Goal: Transaction & Acquisition: Purchase product/service

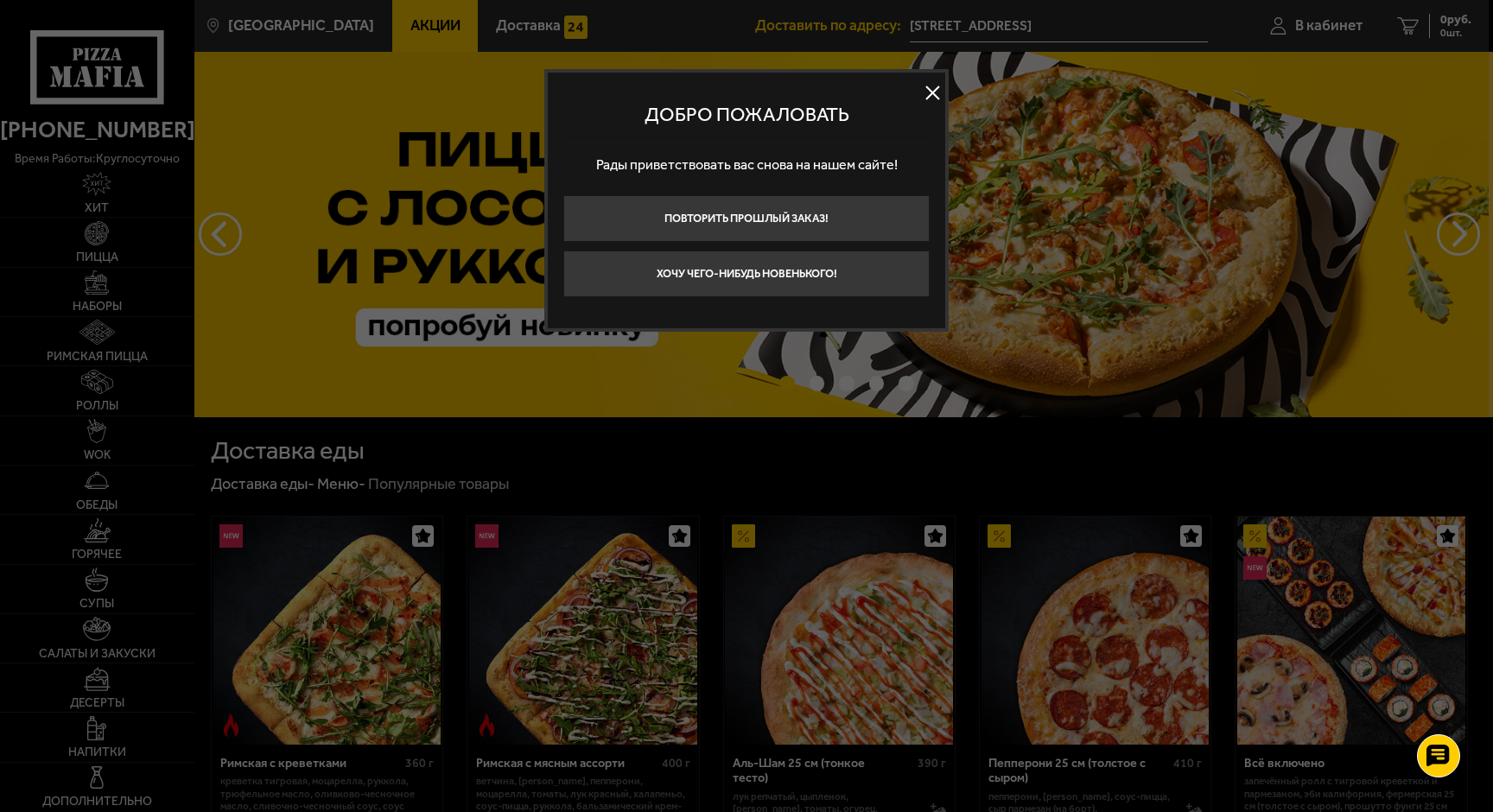
click at [931, 94] on button at bounding box center [932, 93] width 26 height 26
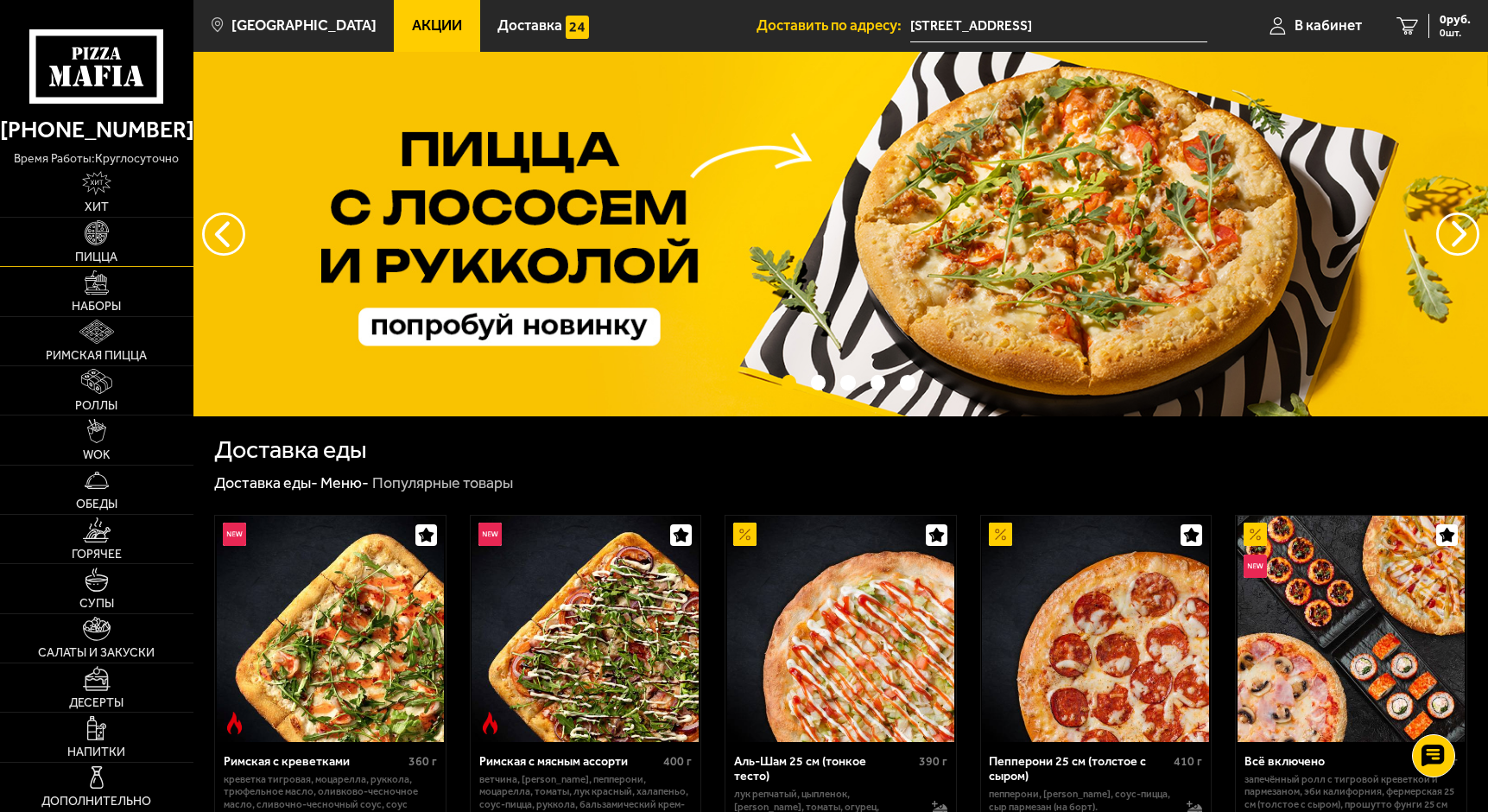
click at [96, 233] on img at bounding box center [96, 231] width 24 height 24
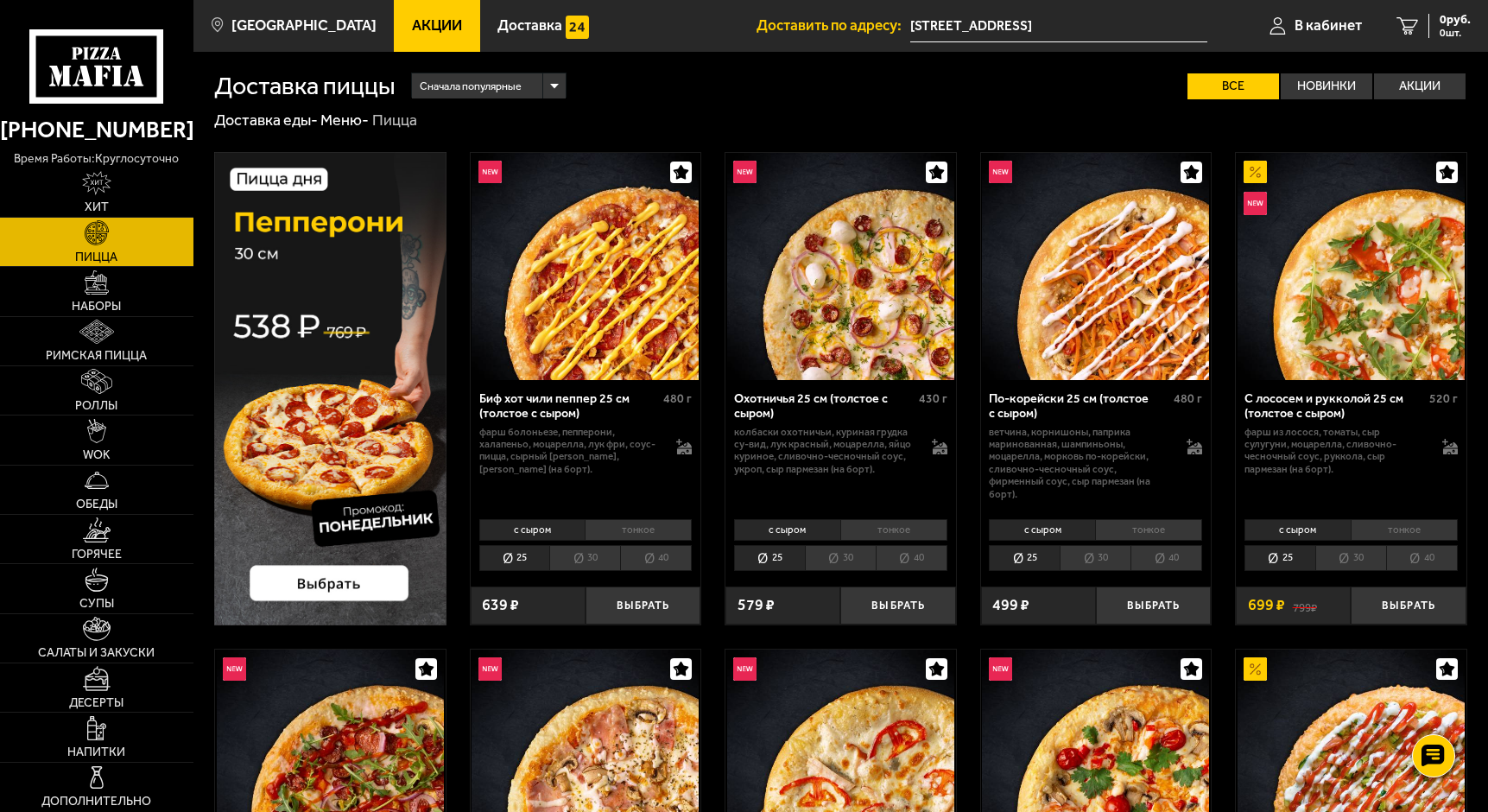
click at [653, 553] on li "40" at bounding box center [656, 557] width 71 height 25
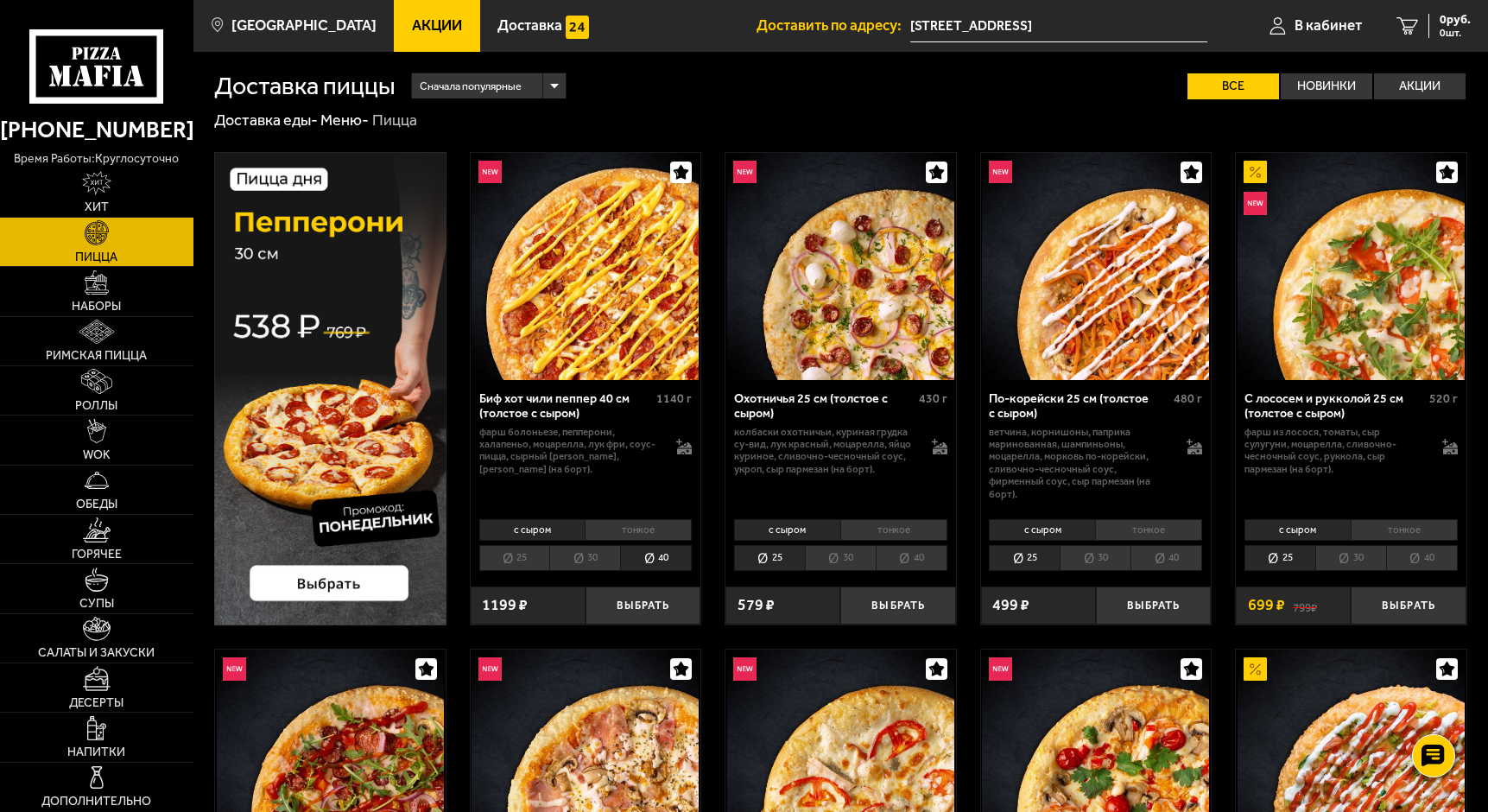
click at [906, 560] on li "40" at bounding box center [911, 557] width 71 height 25
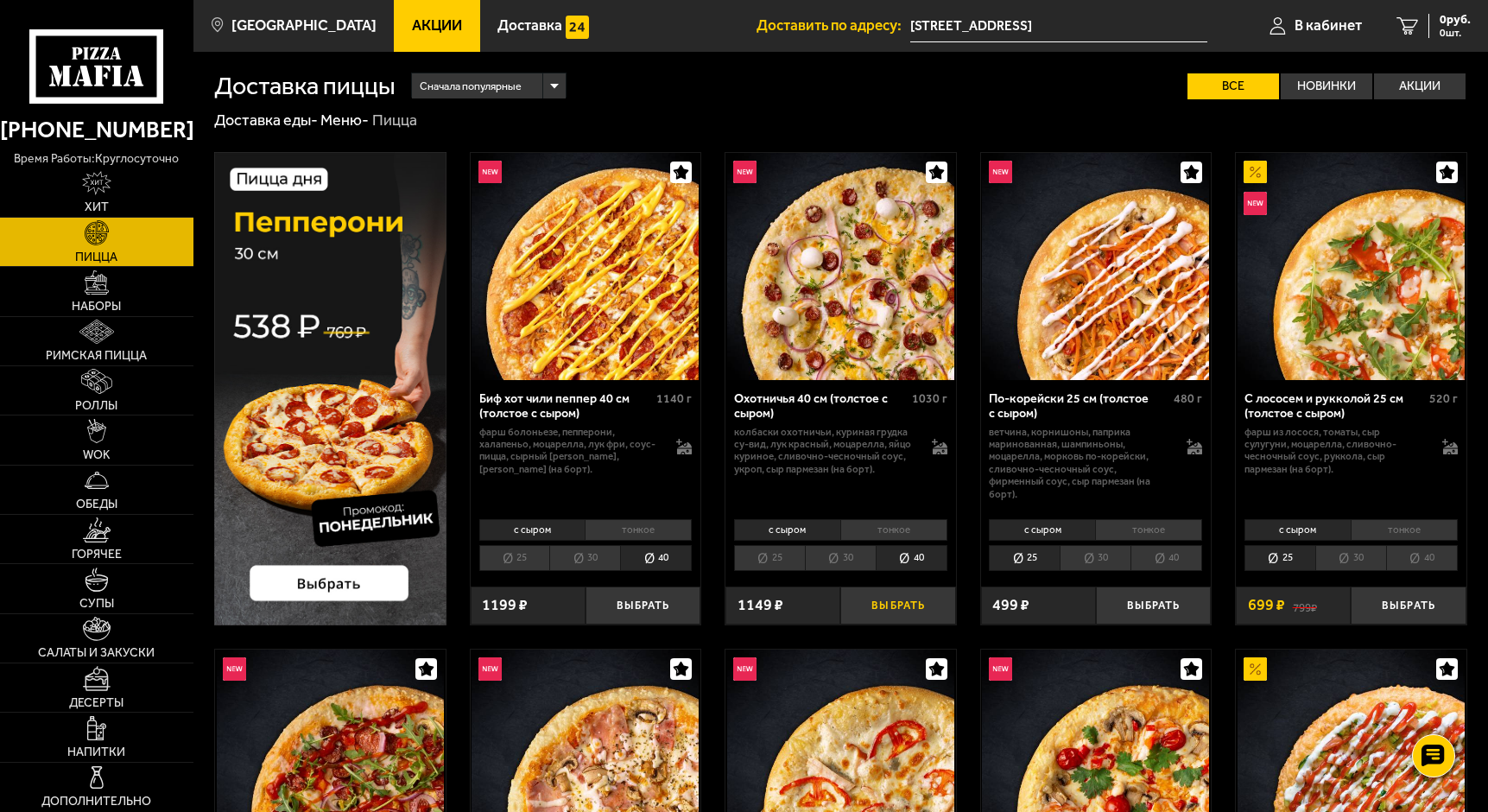
click at [879, 604] on button "Выбрать" at bounding box center [897, 605] width 115 height 38
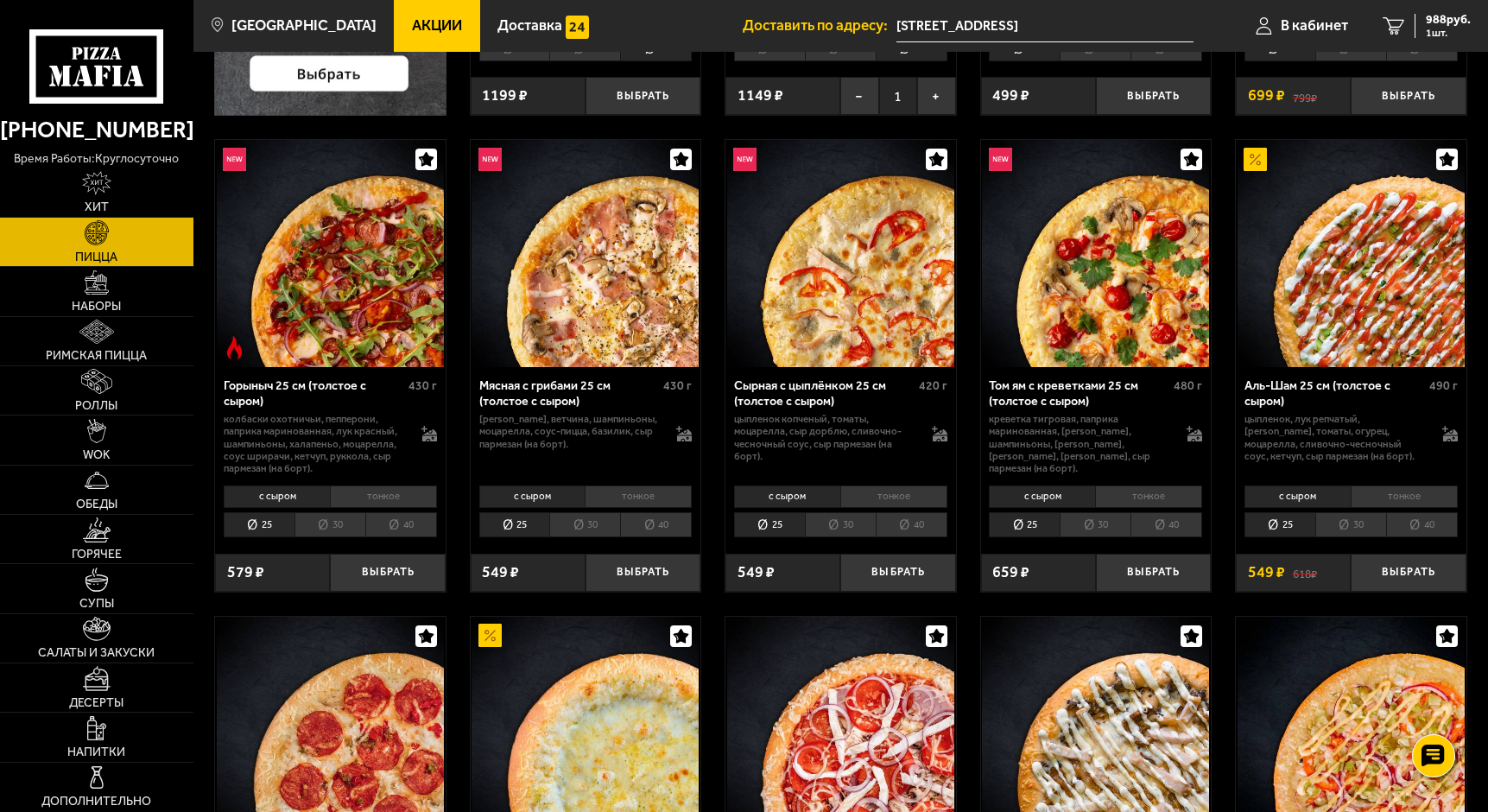
scroll to position [777, 0]
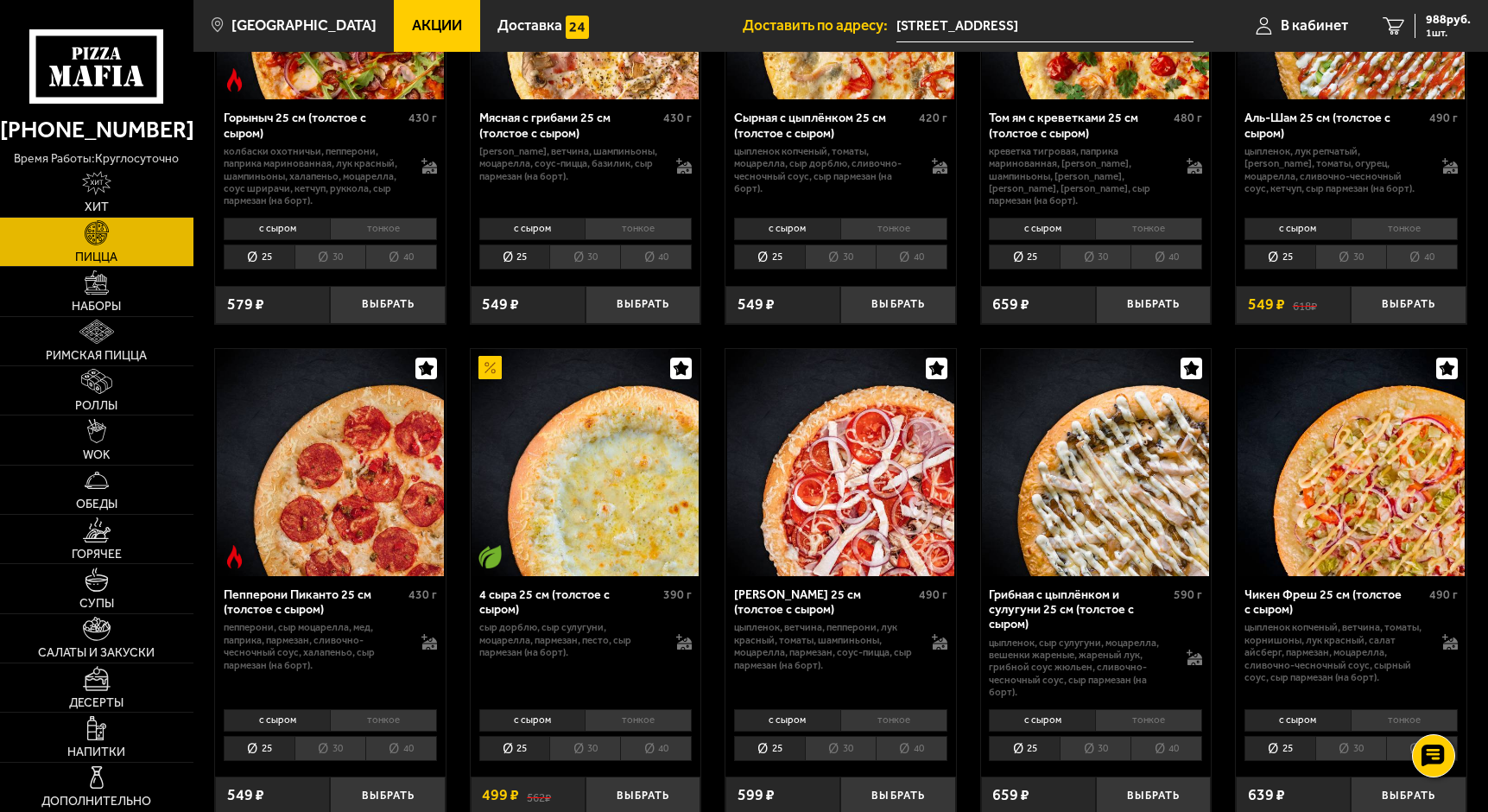
click at [1423, 258] on li "40" at bounding box center [1421, 257] width 71 height 25
click at [1424, 302] on button "Выбрать" at bounding box center [1408, 304] width 115 height 38
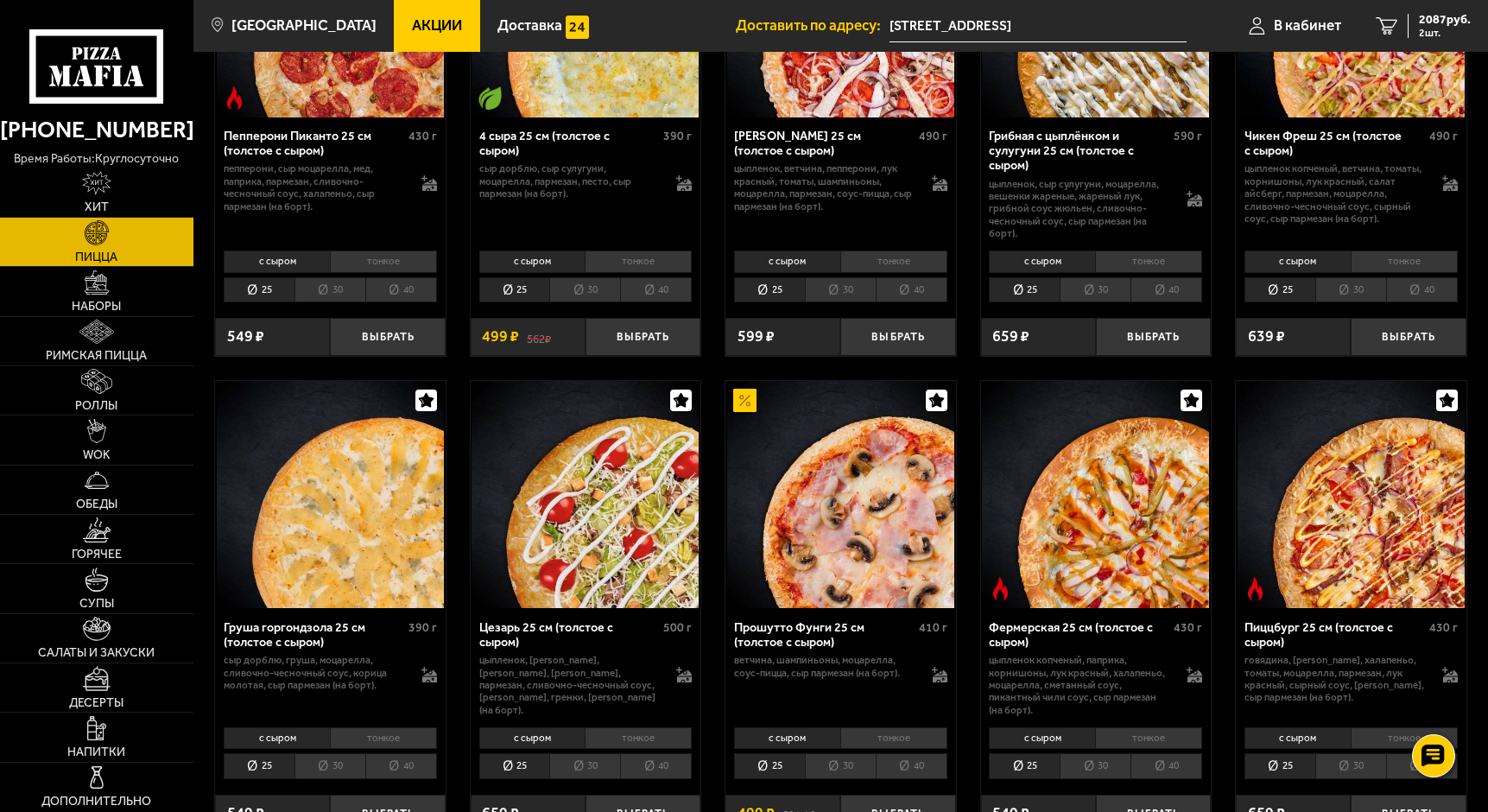
scroll to position [1295, 0]
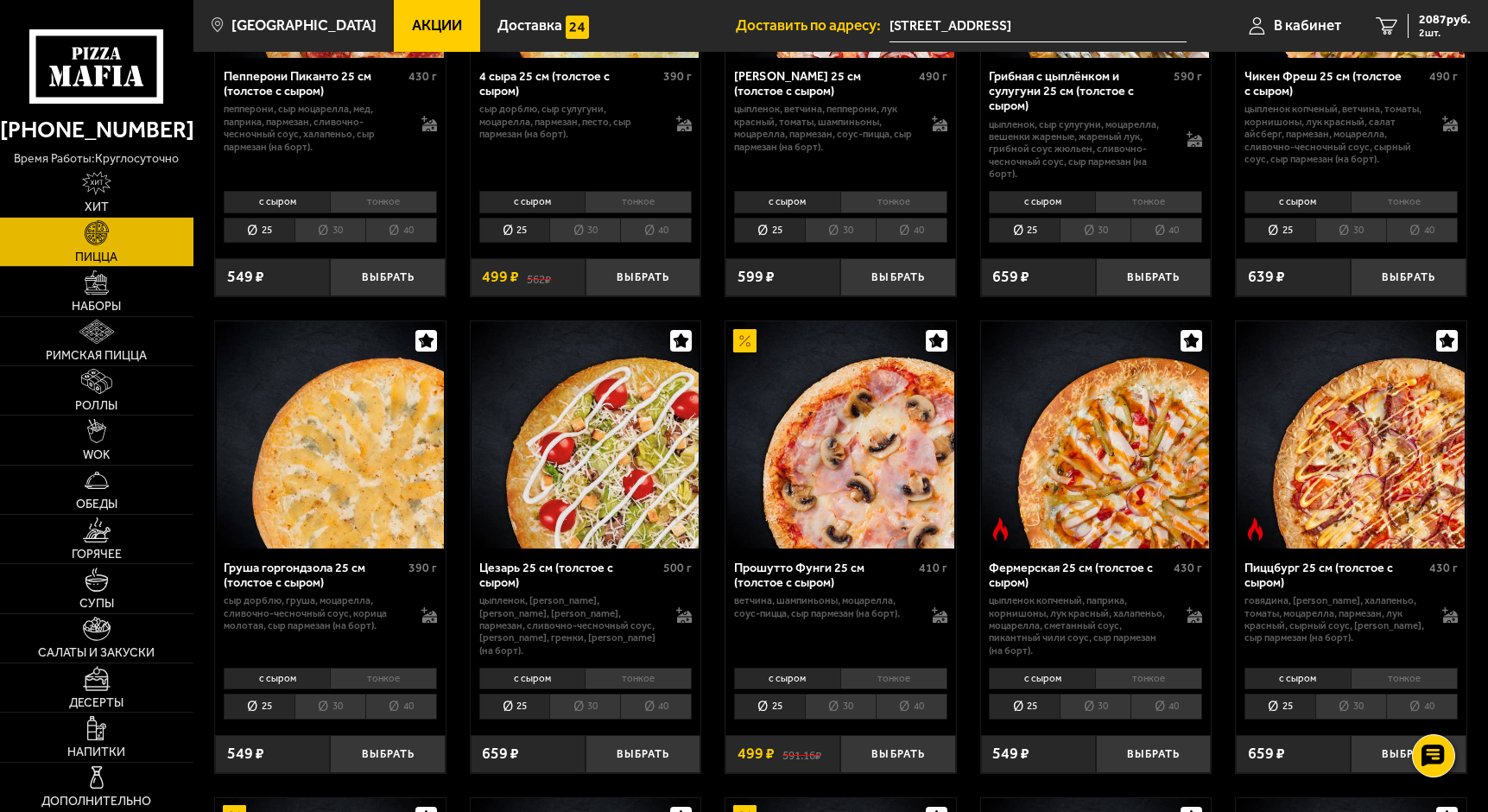
click at [1404, 703] on li "40" at bounding box center [1421, 706] width 71 height 25
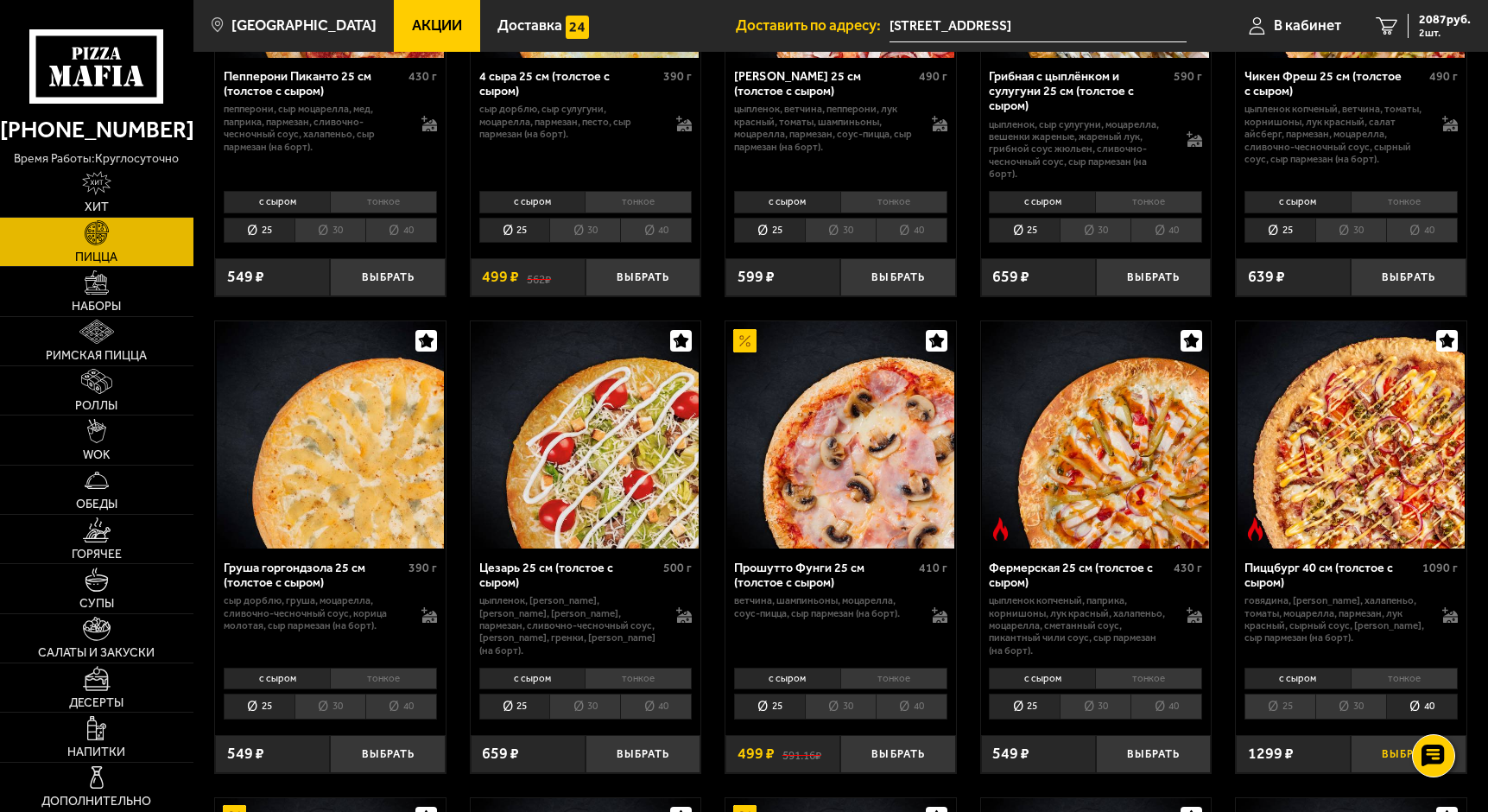
click at [1385, 748] on button "Выбрать" at bounding box center [1408, 753] width 115 height 38
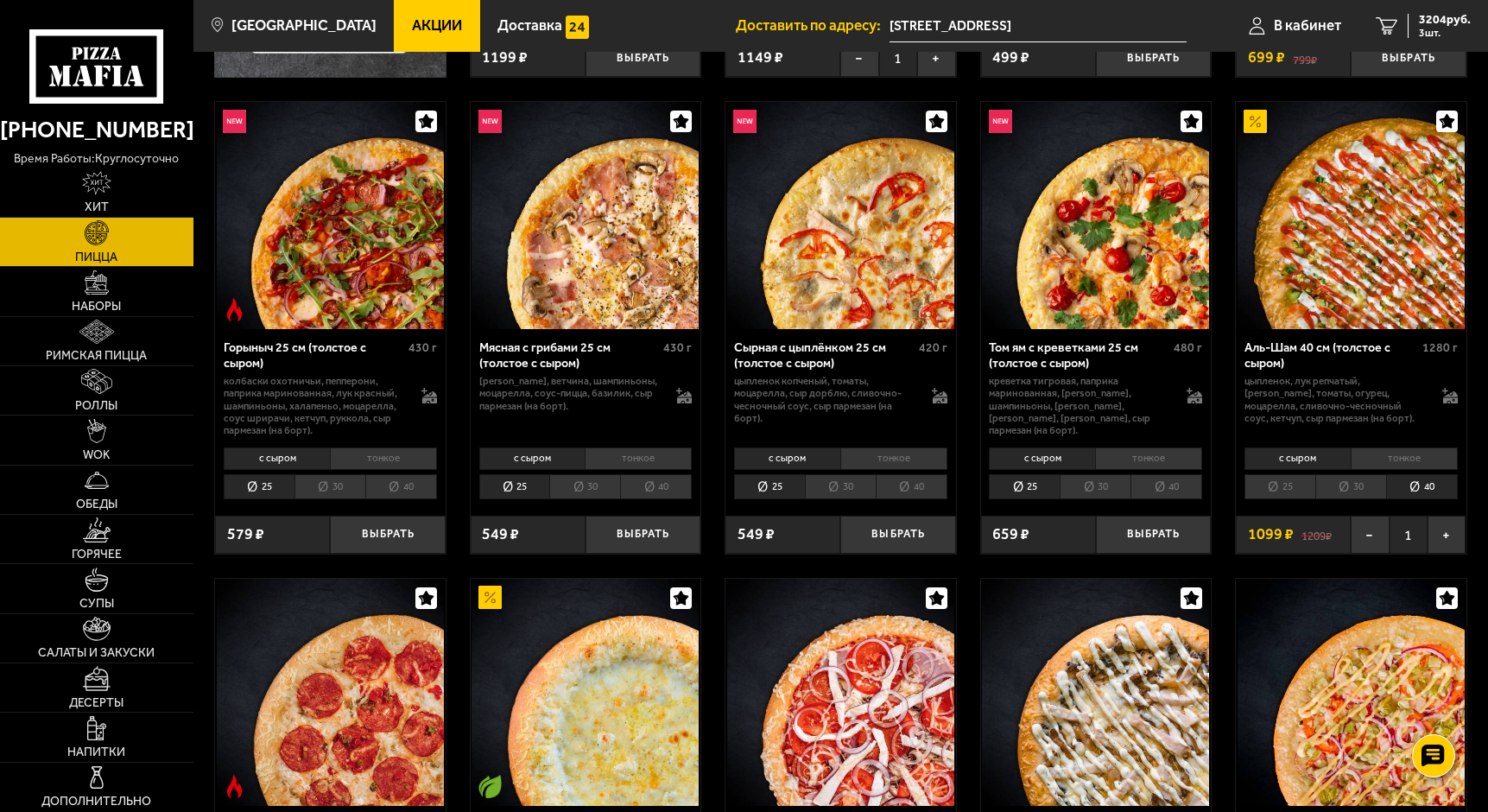
scroll to position [518, 0]
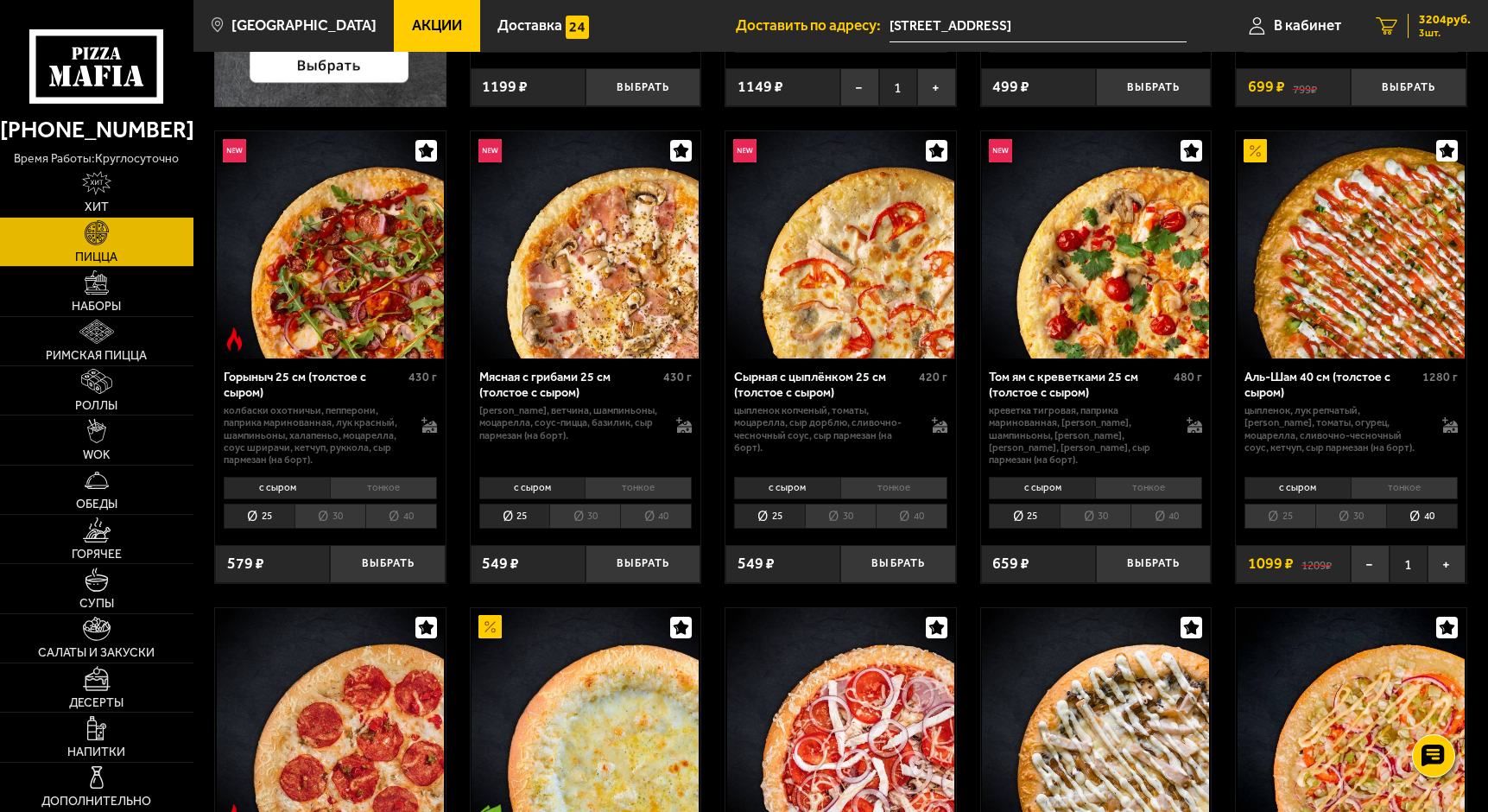
click at [1418, 13] on link "3 3204 руб. 3 шт." at bounding box center [1423, 26] width 129 height 52
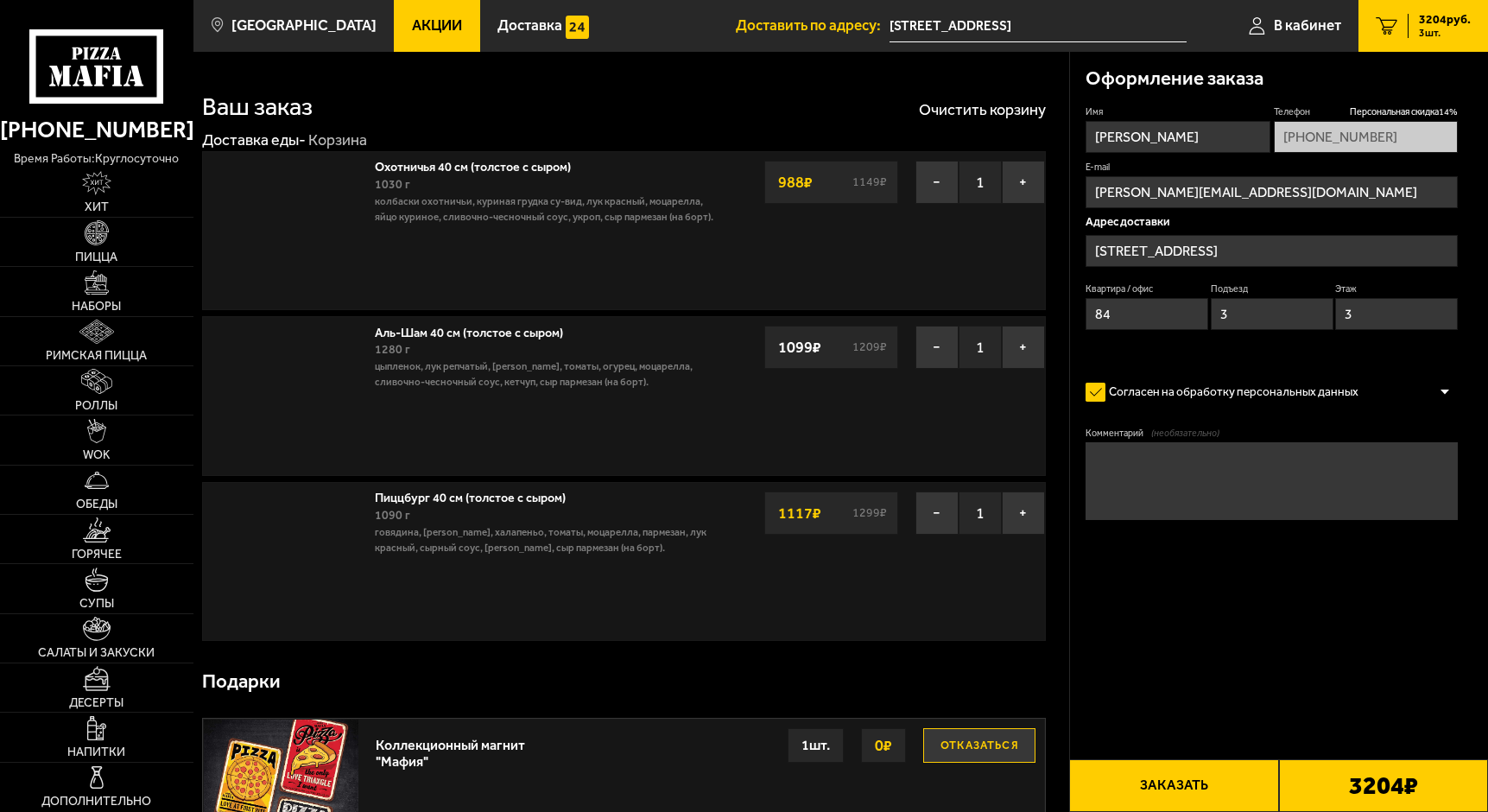
type input "[STREET_ADDRESS]"
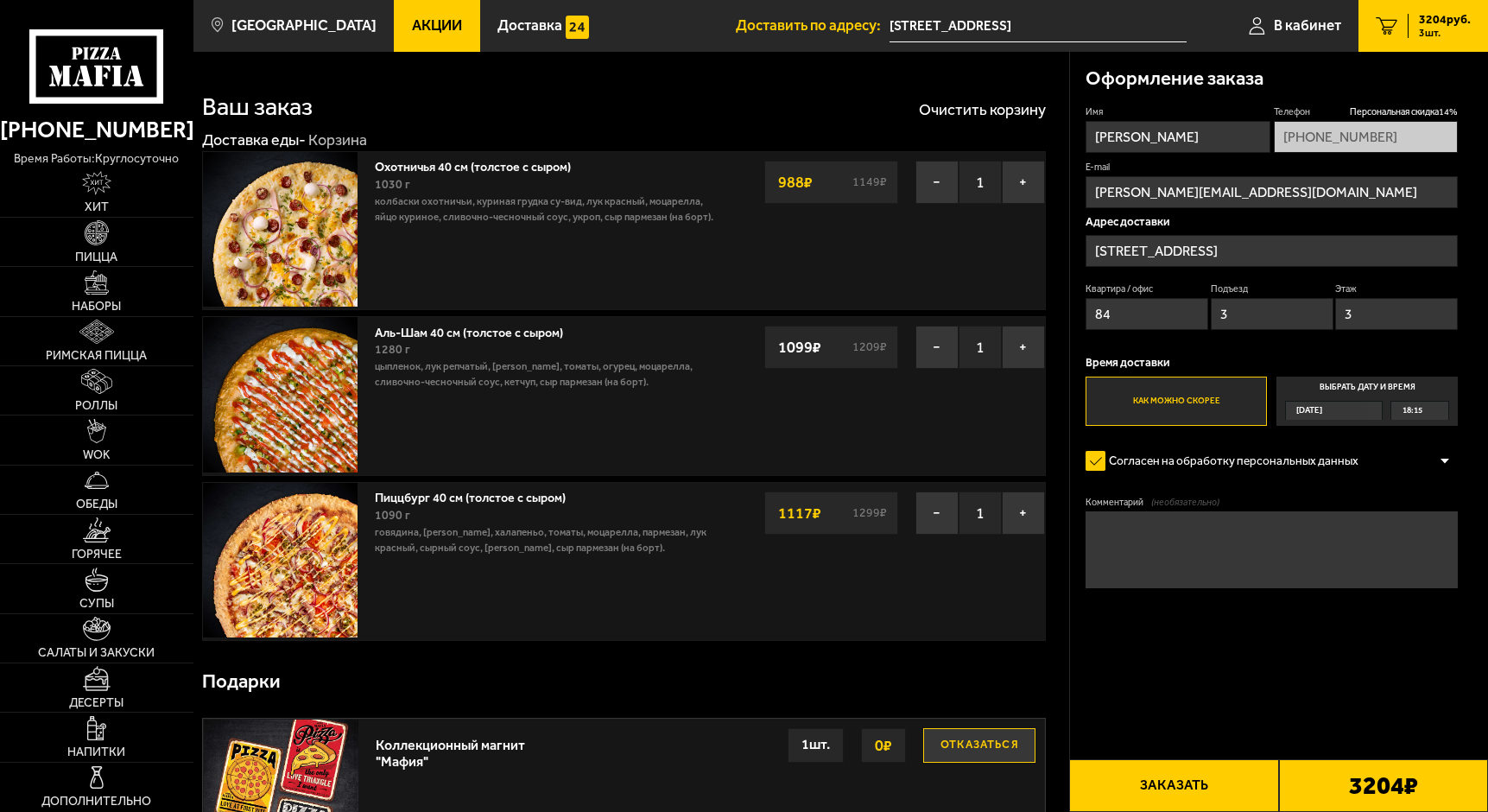
drag, startPoint x: 759, startPoint y: 719, endPoint x: 774, endPoint y: 398, distance: 321.4
